Goal: Transaction & Acquisition: Book appointment/travel/reservation

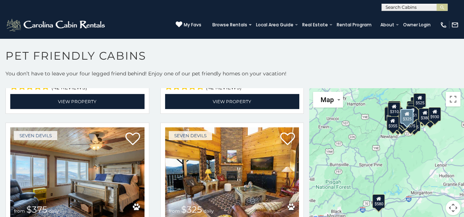
scroll to position [1284, 0]
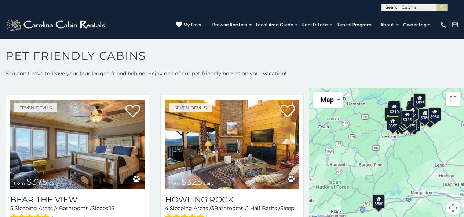
click at [376, 166] on div "$580 $375 $325 $451 $460 $525 $315 $310 $315 $330 $395 $355 $650 $380 $675 $930…" at bounding box center [386, 156] width 155 height 136
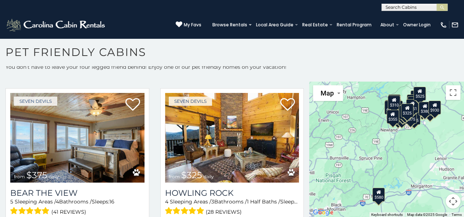
scroll to position [0, 0]
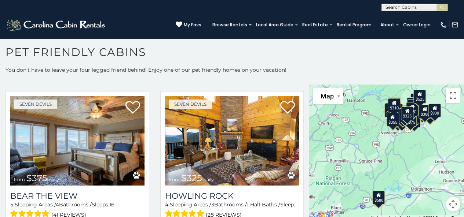
click at [391, 169] on div "$580 $375 $325 $451 $460 $525 $315 $310 $315 $330 $395 $355 $650 $380 $675 $930…" at bounding box center [386, 153] width 155 height 136
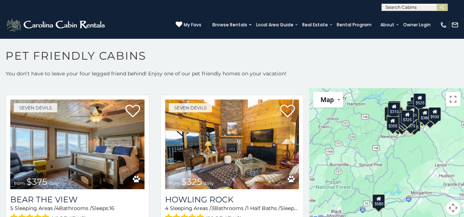
scroll to position [4, 0]
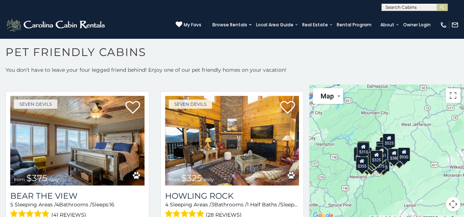
drag, startPoint x: 374, startPoint y: 161, endPoint x: 342, endPoint y: 203, distance: 52.9
click at [342, 204] on div "$580 $375 $325 $451 $460 $525 $315 $310 $315 $330 $395 $355 $650 $380 $675 $930…" at bounding box center [386, 153] width 155 height 136
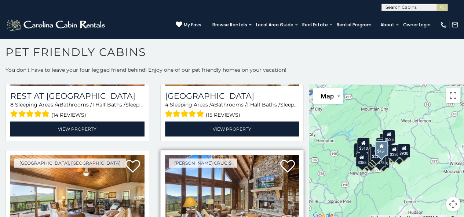
scroll to position [0, 0]
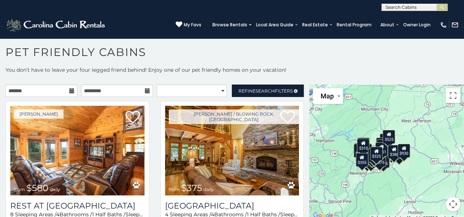
click at [69, 90] on icon at bounding box center [71, 90] width 5 height 5
click at [70, 90] on icon at bounding box center [71, 90] width 5 height 5
click at [243, 93] on span "Refine Search Filters" at bounding box center [265, 91] width 54 height 6
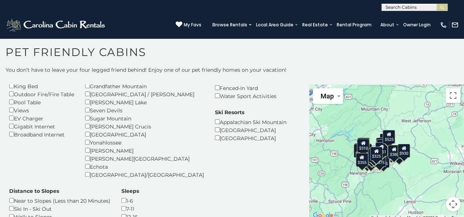
scroll to position [147, 0]
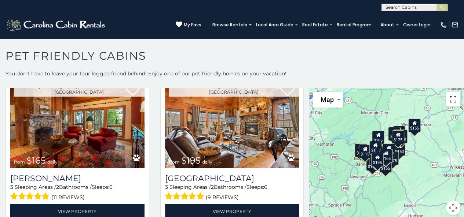
click at [451, 103] on button "Toggle fullscreen view" at bounding box center [453, 99] width 15 height 15
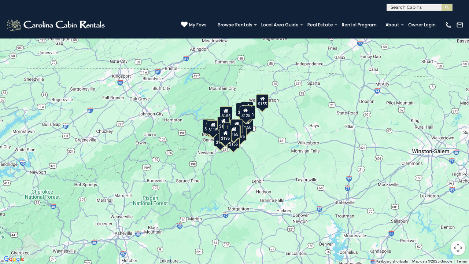
click at [200, 155] on div "$165 $195 $170 $210 $170 $180 $150 $152 $229 $110 $85 $190 $125 $180 $170 $155 …" at bounding box center [234, 132] width 469 height 264
click at [264, 107] on div "$155" at bounding box center [262, 101] width 12 height 14
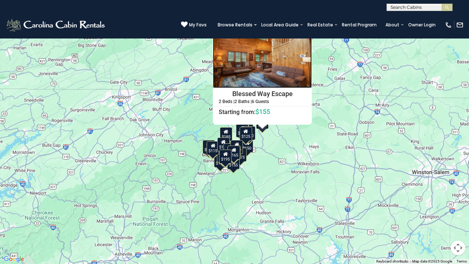
click at [259, 71] on img at bounding box center [262, 55] width 99 height 66
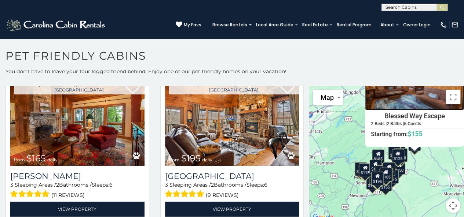
scroll to position [3, 0]
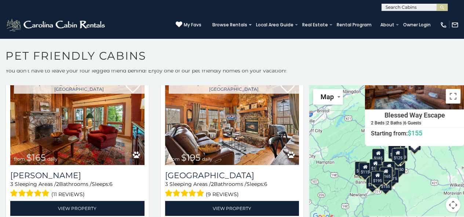
click at [430, 173] on div "$165 $195 $170 $210 $170 $180 $150 $152 $229 $110 $85 $190 $125 $180 $170 $155 …" at bounding box center [386, 153] width 155 height 136
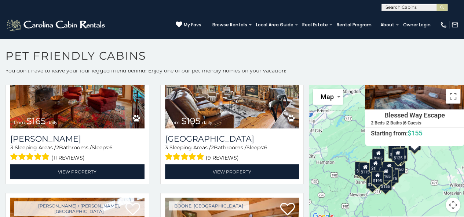
click at [436, 184] on div "$165 $195 $170 $210 $170 $180 $150 $152 $229 $110 $85 $190 $125 $180 $170 $155 …" at bounding box center [386, 153] width 155 height 136
click at [367, 189] on div "$165 $195 $170 $210 $170 $180 $150 $152 $229 $110 $85 $190 $125 $180 $170 $155 …" at bounding box center [386, 153] width 155 height 136
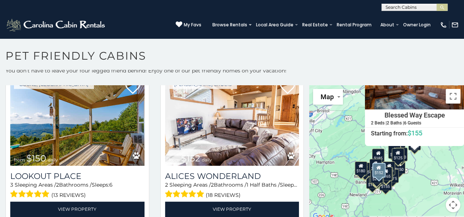
scroll to position [807, 0]
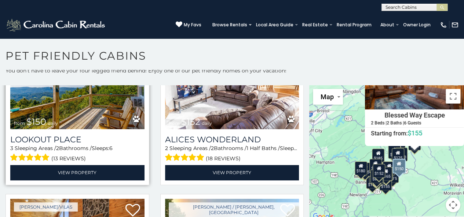
click at [99, 110] on img at bounding box center [77, 85] width 134 height 90
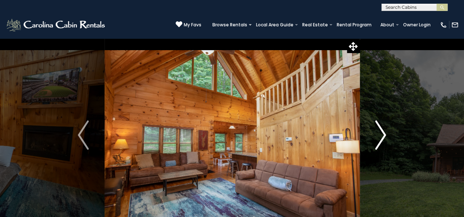
click at [378, 134] on img "Next" at bounding box center [380, 135] width 11 height 29
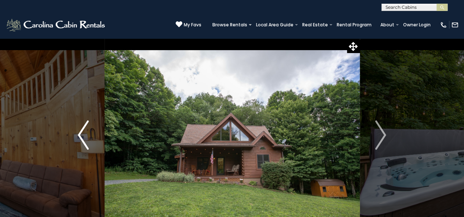
click at [83, 139] on img "Previous" at bounding box center [83, 135] width 11 height 29
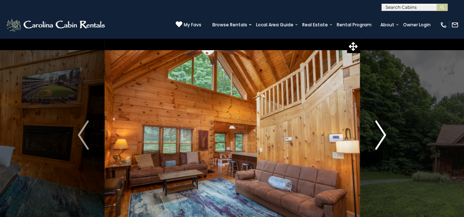
click at [381, 135] on img "Next" at bounding box center [380, 135] width 11 height 29
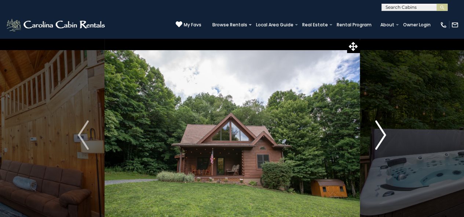
click at [381, 135] on img "Next" at bounding box center [380, 135] width 11 height 29
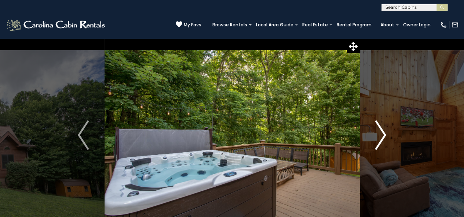
click at [381, 135] on img "Next" at bounding box center [380, 135] width 11 height 29
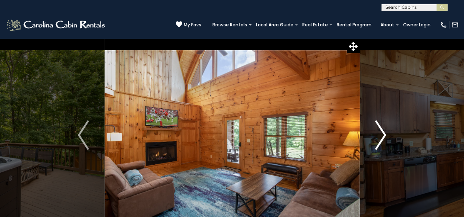
click at [381, 135] on img "Next" at bounding box center [380, 135] width 11 height 29
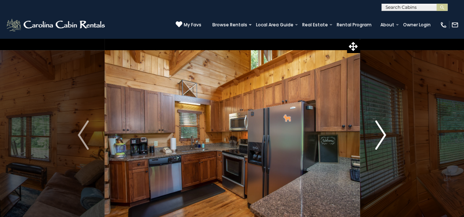
click at [381, 135] on img "Next" at bounding box center [380, 135] width 11 height 29
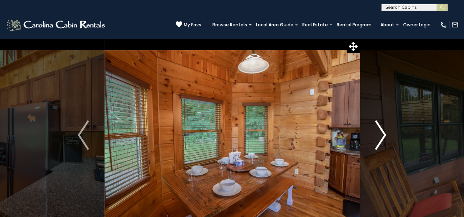
click at [381, 135] on img "Next" at bounding box center [380, 135] width 11 height 29
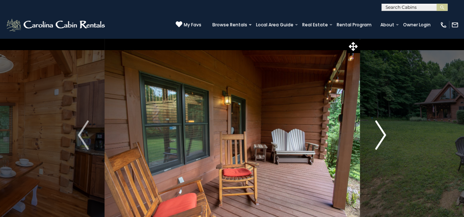
click at [381, 135] on img "Next" at bounding box center [380, 135] width 11 height 29
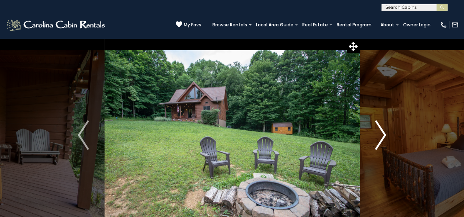
click at [381, 135] on img "Next" at bounding box center [380, 135] width 11 height 29
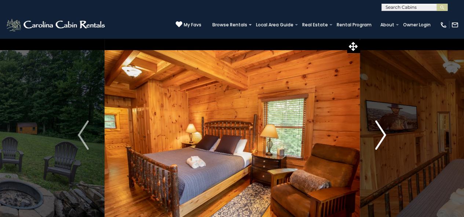
click at [381, 135] on img "Next" at bounding box center [380, 135] width 11 height 29
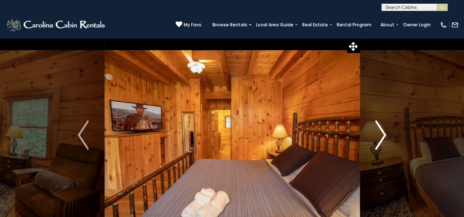
click at [381, 135] on img "Next" at bounding box center [380, 135] width 11 height 29
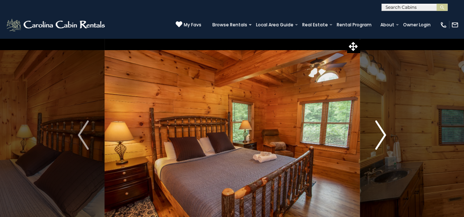
click at [381, 135] on img "Next" at bounding box center [380, 135] width 11 height 29
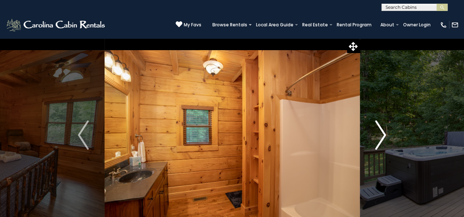
click at [381, 135] on img "Next" at bounding box center [380, 135] width 11 height 29
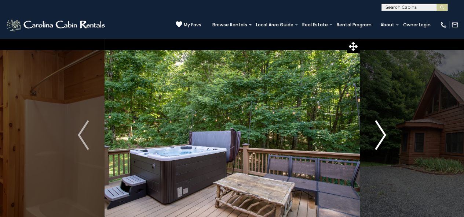
click at [381, 135] on img "Next" at bounding box center [380, 135] width 11 height 29
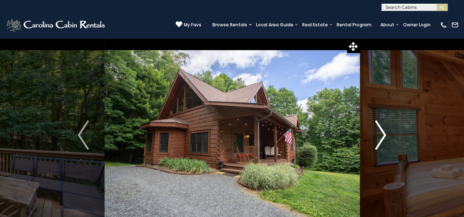
click at [381, 135] on img "Next" at bounding box center [380, 135] width 11 height 29
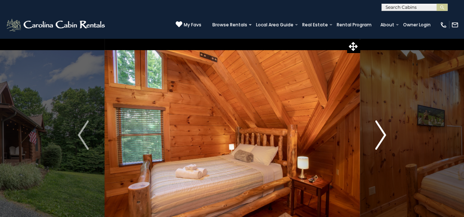
click at [381, 135] on img "Next" at bounding box center [380, 135] width 11 height 29
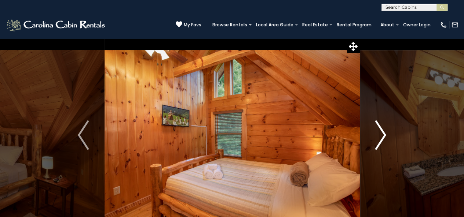
click at [381, 135] on img "Next" at bounding box center [380, 135] width 11 height 29
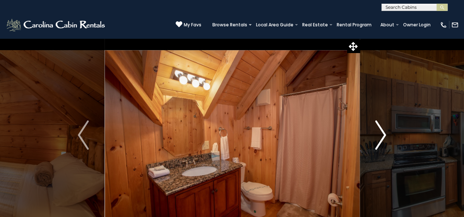
click at [381, 135] on img "Next" at bounding box center [380, 135] width 11 height 29
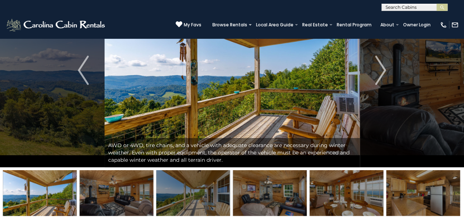
scroll to position [73, 0]
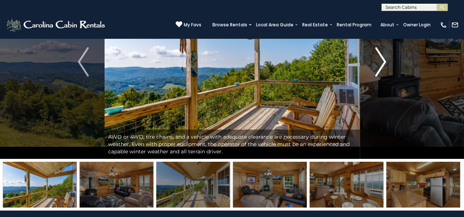
click at [383, 60] on img "Next" at bounding box center [380, 61] width 11 height 29
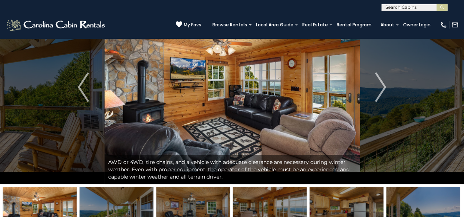
scroll to position [37, 0]
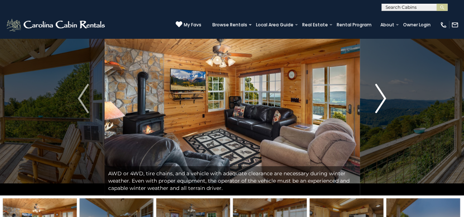
click at [385, 99] on img "Next" at bounding box center [380, 98] width 11 height 29
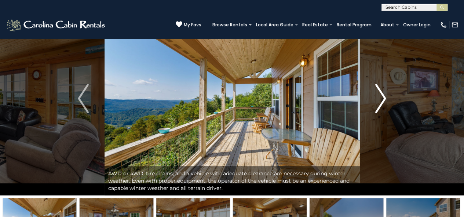
click at [385, 97] on img "Next" at bounding box center [380, 98] width 11 height 29
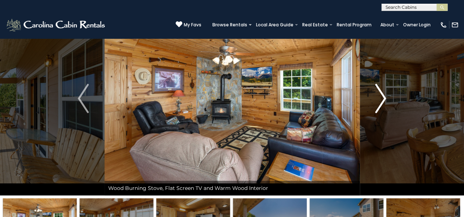
click at [385, 97] on img "Next" at bounding box center [380, 98] width 11 height 29
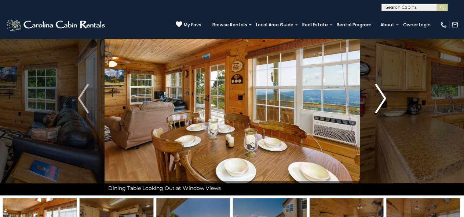
click at [385, 97] on img "Next" at bounding box center [380, 98] width 11 height 29
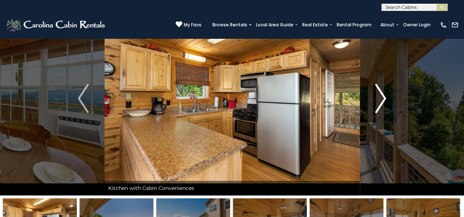
click at [385, 97] on img "Next" at bounding box center [380, 98] width 11 height 29
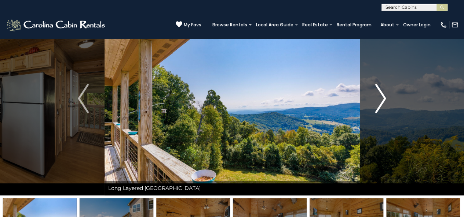
click at [383, 98] on img "Next" at bounding box center [380, 98] width 11 height 29
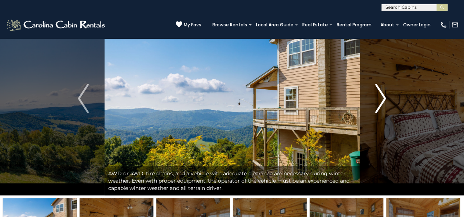
click at [383, 98] on img "Next" at bounding box center [380, 98] width 11 height 29
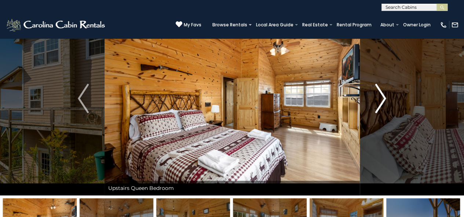
click at [383, 98] on img "Next" at bounding box center [380, 98] width 11 height 29
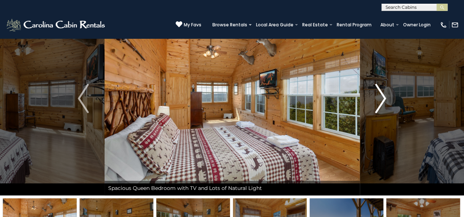
click at [383, 98] on img "Next" at bounding box center [380, 98] width 11 height 29
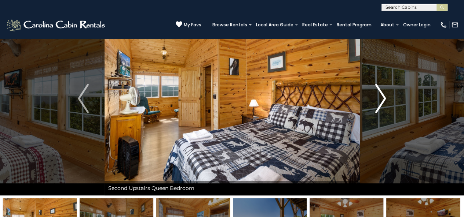
click at [383, 98] on img "Next" at bounding box center [380, 98] width 11 height 29
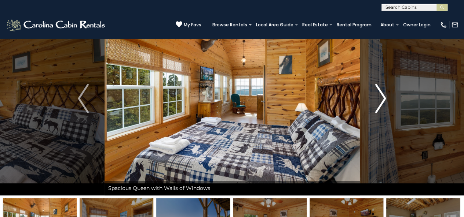
click at [383, 98] on img "Next" at bounding box center [380, 98] width 11 height 29
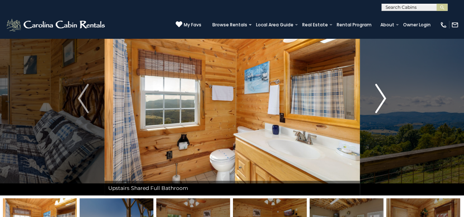
click at [383, 98] on img "Next" at bounding box center [380, 98] width 11 height 29
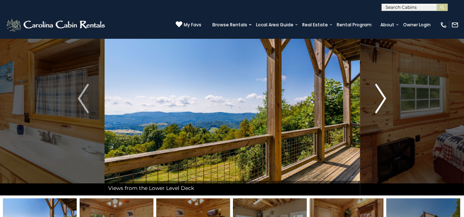
click at [383, 98] on img "Next" at bounding box center [380, 98] width 11 height 29
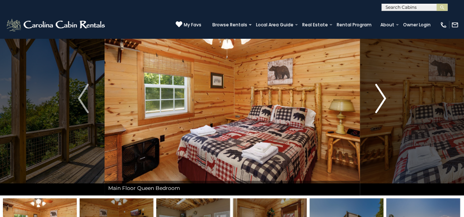
click at [383, 98] on img "Next" at bounding box center [380, 98] width 11 height 29
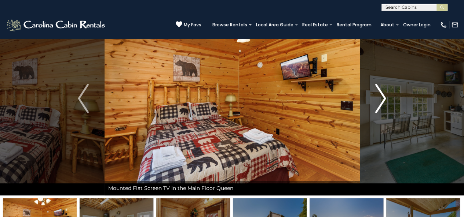
click at [383, 98] on img "Next" at bounding box center [380, 98] width 11 height 29
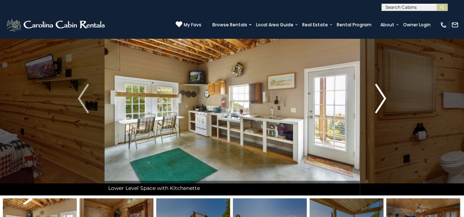
click at [383, 98] on img "Next" at bounding box center [380, 98] width 11 height 29
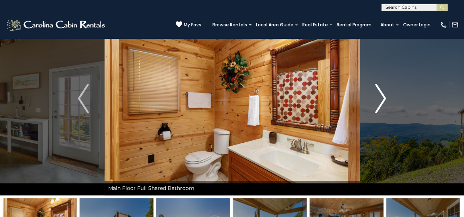
click at [383, 98] on img "Next" at bounding box center [380, 98] width 11 height 29
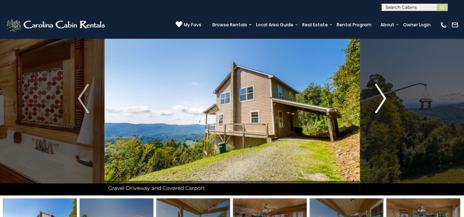
click at [383, 98] on img "Next" at bounding box center [380, 98] width 11 height 29
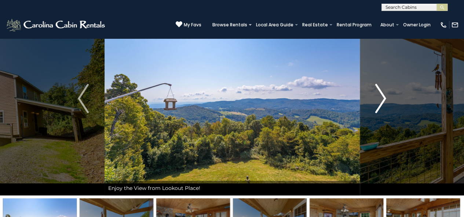
click at [383, 98] on img "Next" at bounding box center [380, 98] width 11 height 29
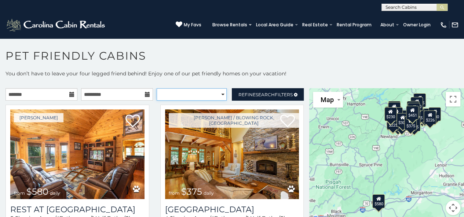
click at [217, 95] on select "**********" at bounding box center [192, 94] width 70 height 12
select select "*********"
click at [157, 88] on select "**********" at bounding box center [192, 94] width 70 height 12
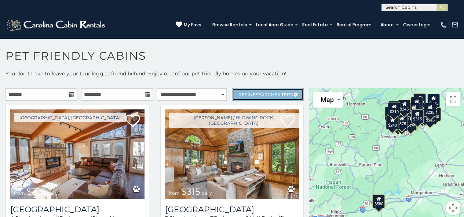
click at [256, 95] on span "Search" at bounding box center [265, 95] width 19 height 6
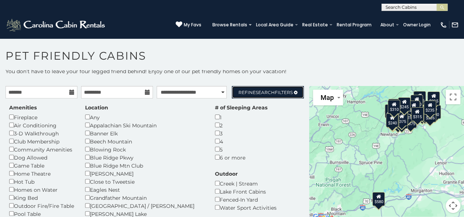
scroll to position [3, 0]
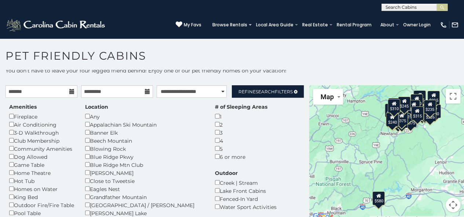
click at [69, 91] on icon at bounding box center [71, 91] width 5 height 5
click at [69, 93] on icon at bounding box center [71, 91] width 5 height 5
click at [70, 91] on icon at bounding box center [71, 91] width 5 height 5
click at [48, 91] on input "text" at bounding box center [42, 91] width 72 height 12
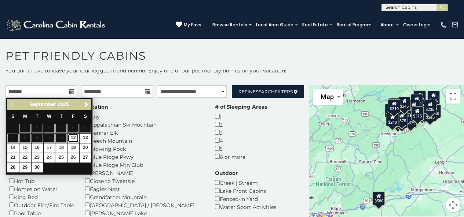
click at [72, 136] on link "12" at bounding box center [72, 138] width 11 height 9
type input "**********"
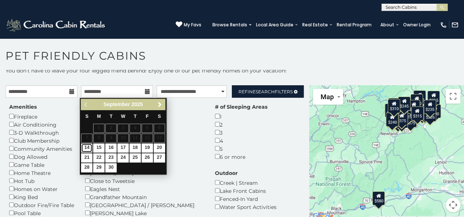
click at [85, 148] on link "14" at bounding box center [86, 148] width 11 height 9
type input "**********"
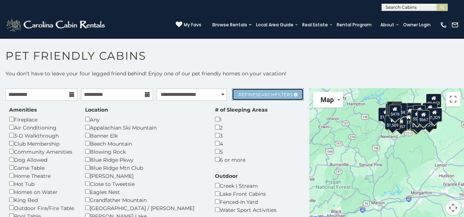
click at [276, 93] on span "Refine Search Filters" at bounding box center [265, 95] width 54 height 6
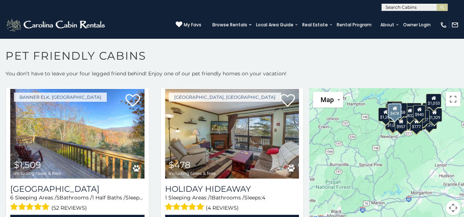
scroll to position [2054, 0]
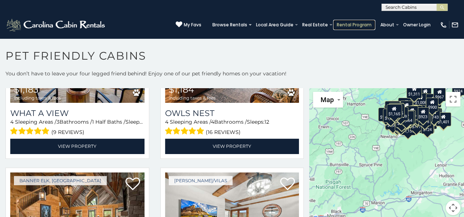
click at [349, 25] on link "Rental Program" at bounding box center [354, 25] width 42 height 10
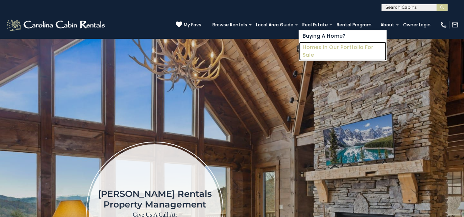
click at [321, 46] on link "Homes in Our Portfolio For Sale" at bounding box center [342, 51] width 87 height 19
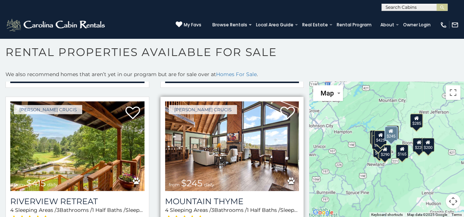
scroll to position [1099, 0]
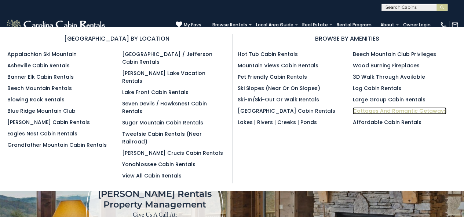
click at [367, 112] on link "Cottages and Romantic Getaways" at bounding box center [399, 110] width 94 height 7
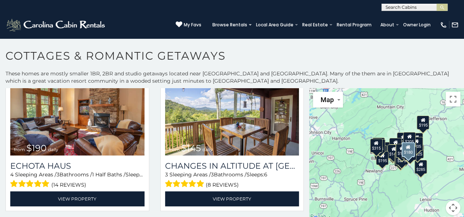
scroll to position [1320, 0]
